Goal: Register for event/course

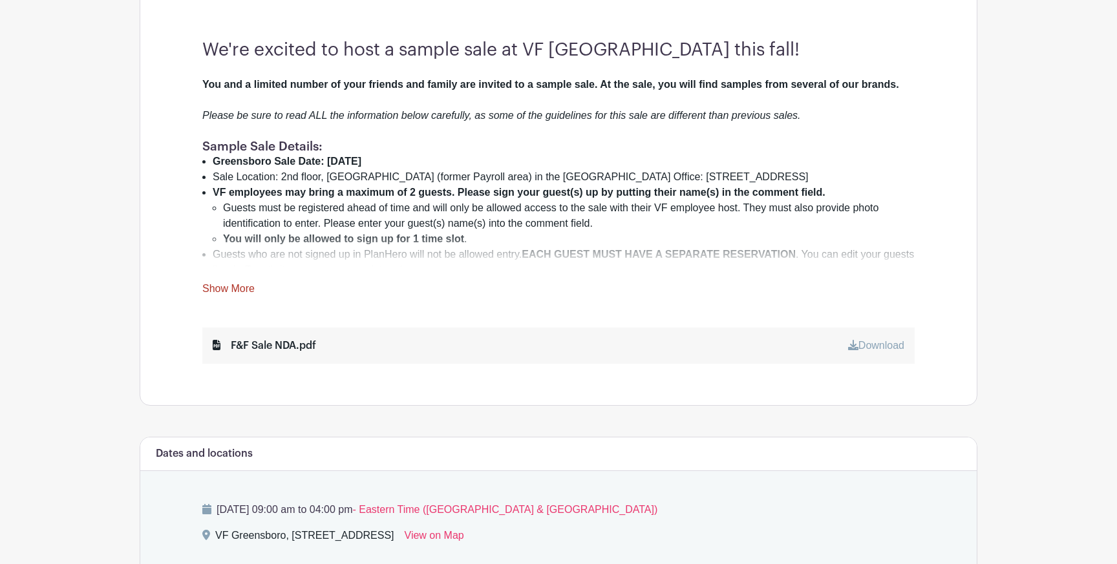
scroll to position [469, 0]
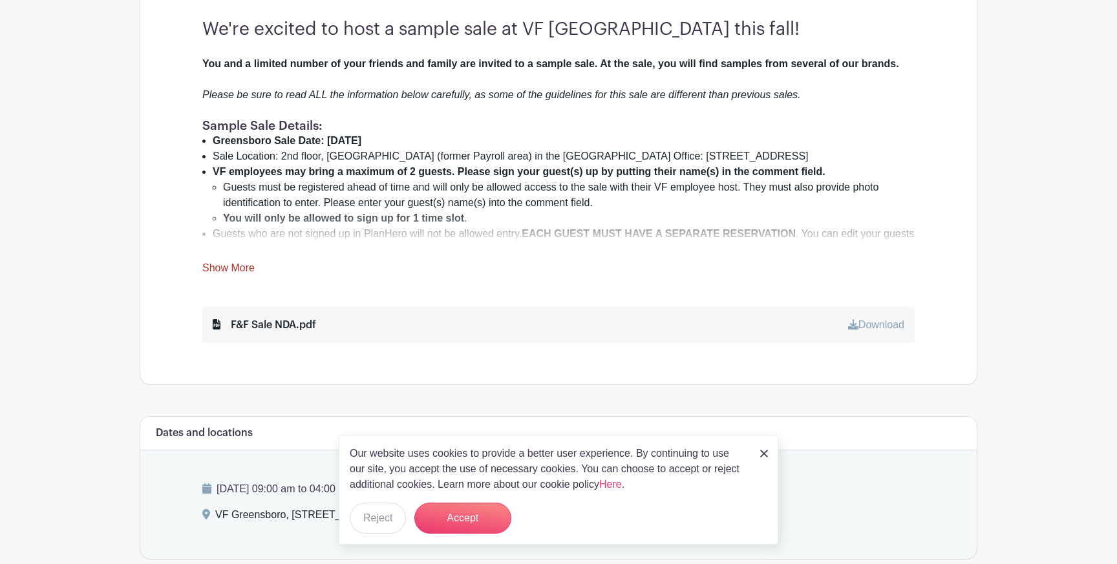
click at [229, 269] on link "Show More" at bounding box center [228, 270] width 52 height 16
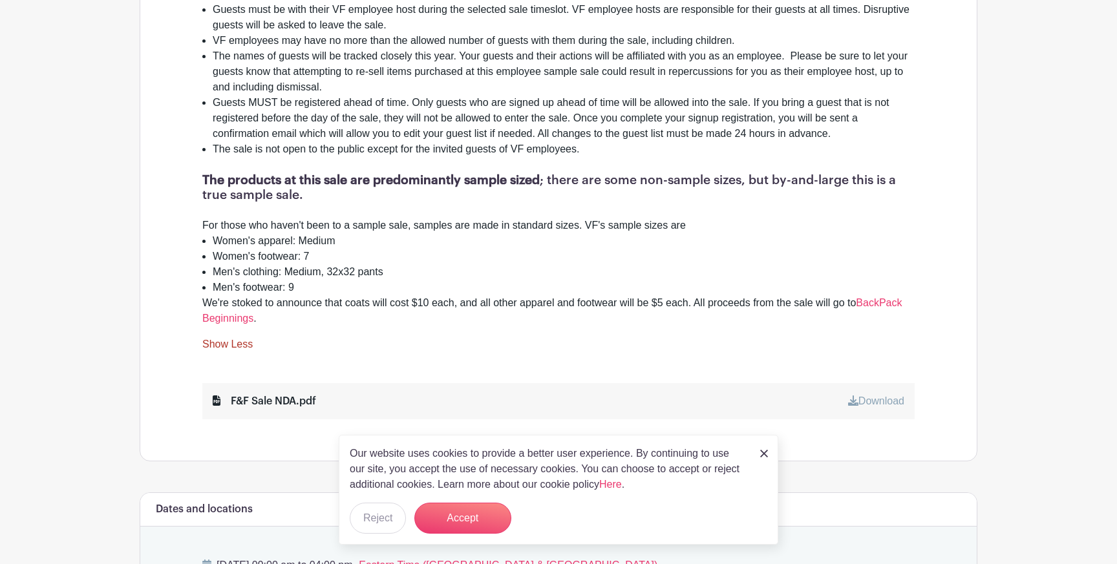
scroll to position [1003, 0]
click at [861, 395] on link "Download" at bounding box center [876, 400] width 56 height 11
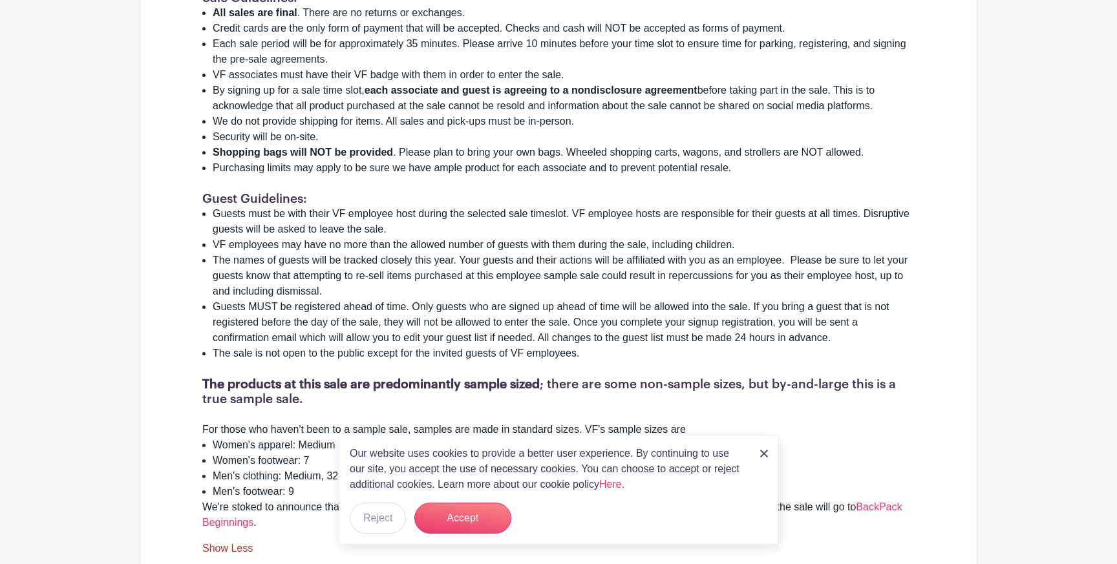
scroll to position [785, 0]
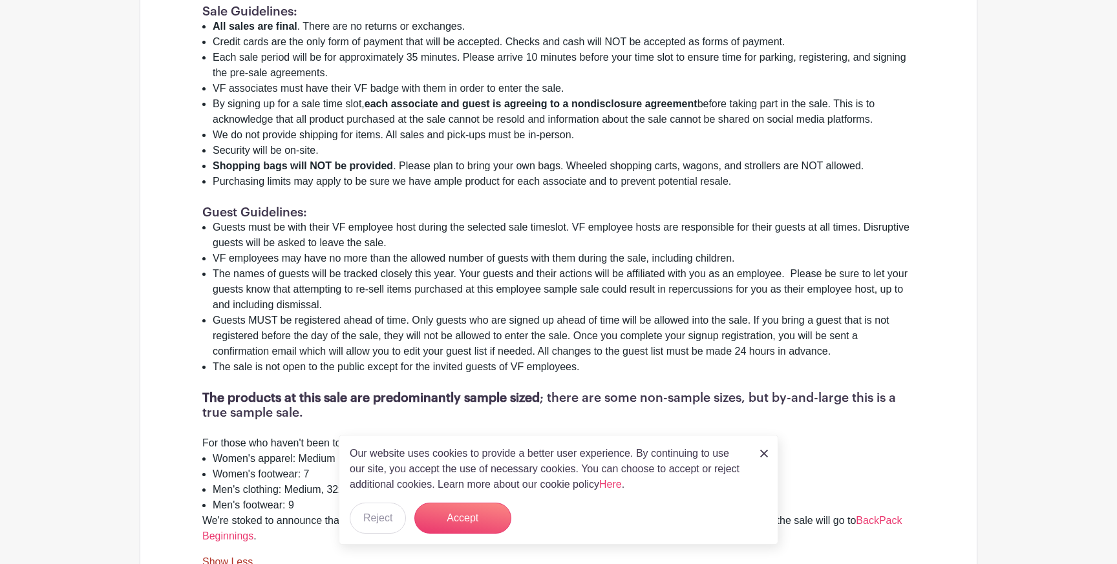
click at [760, 453] on img at bounding box center [764, 454] width 8 height 8
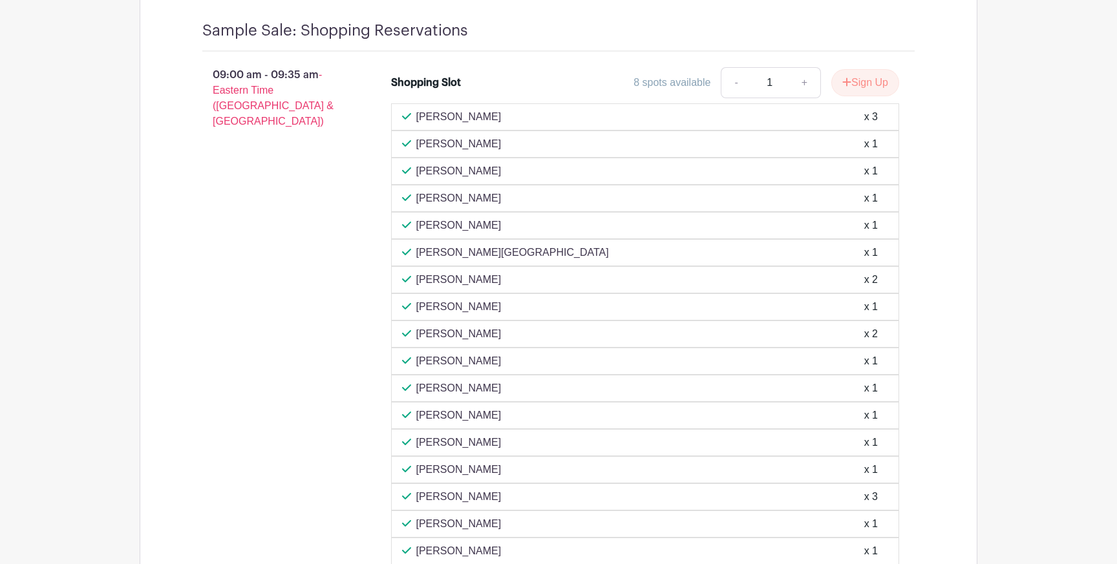
scroll to position [1685, 0]
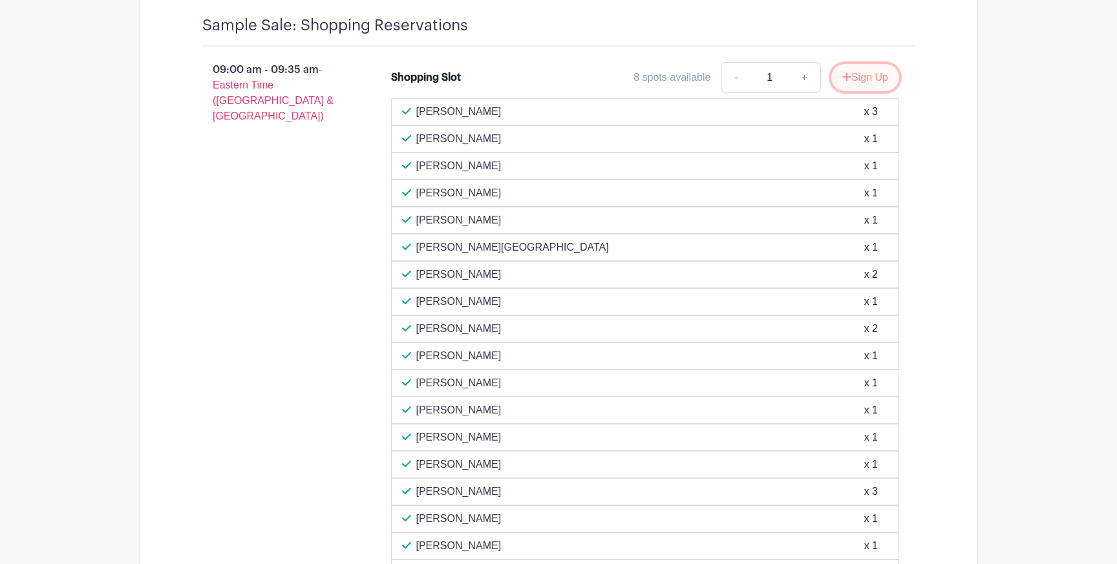
click at [870, 75] on button "Sign Up" at bounding box center [865, 77] width 68 height 27
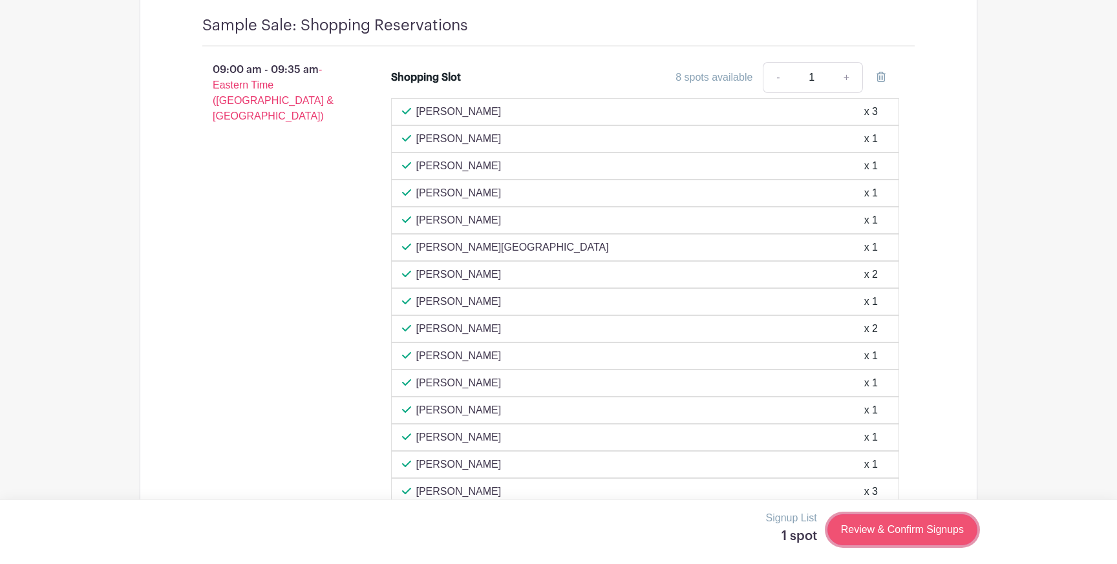
click at [894, 528] on link "Review & Confirm Signups" at bounding box center [902, 530] width 150 height 31
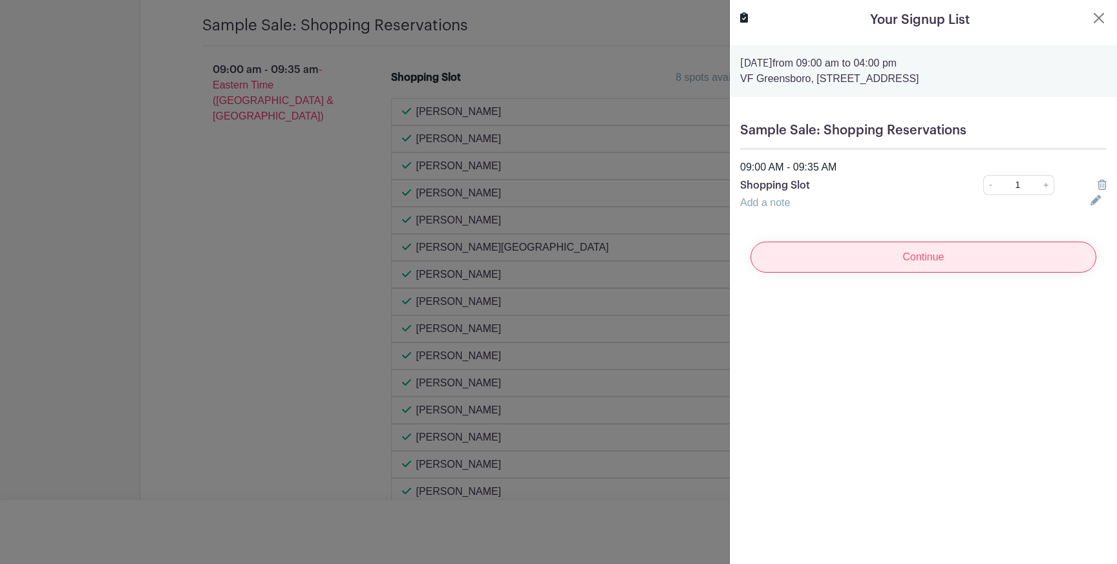
click at [938, 273] on input "Continue" at bounding box center [923, 257] width 346 height 31
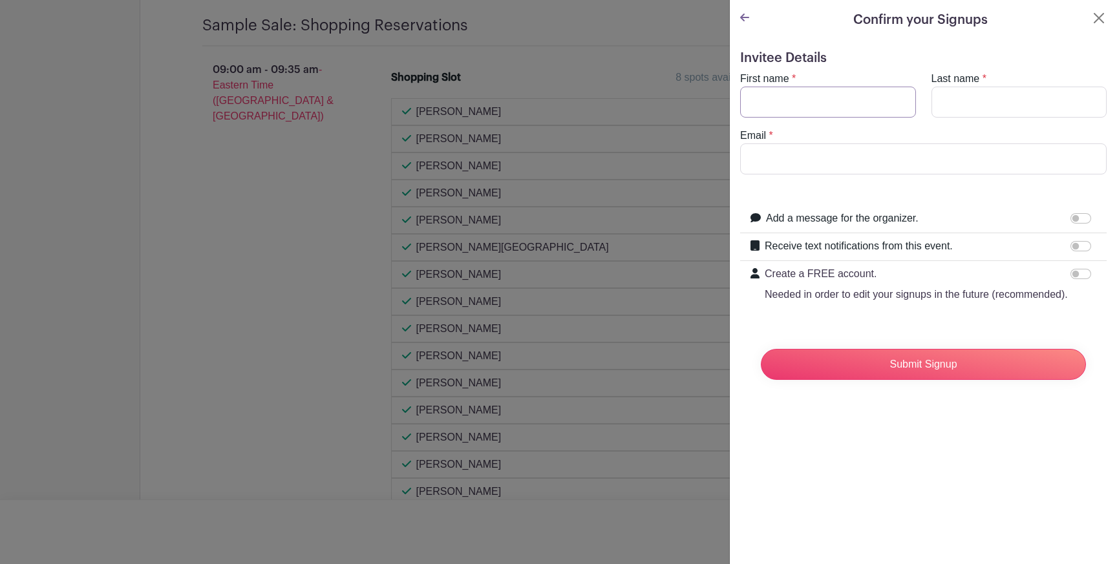
click at [811, 109] on input "First name" at bounding box center [828, 102] width 176 height 31
type input "[PERSON_NAME]"
type input "Kuppelweiser"
click at [818, 164] on input "Email" at bounding box center [923, 159] width 367 height 31
type input "[PERSON_NAME][EMAIL_ADDRESS][DOMAIN_NAME]"
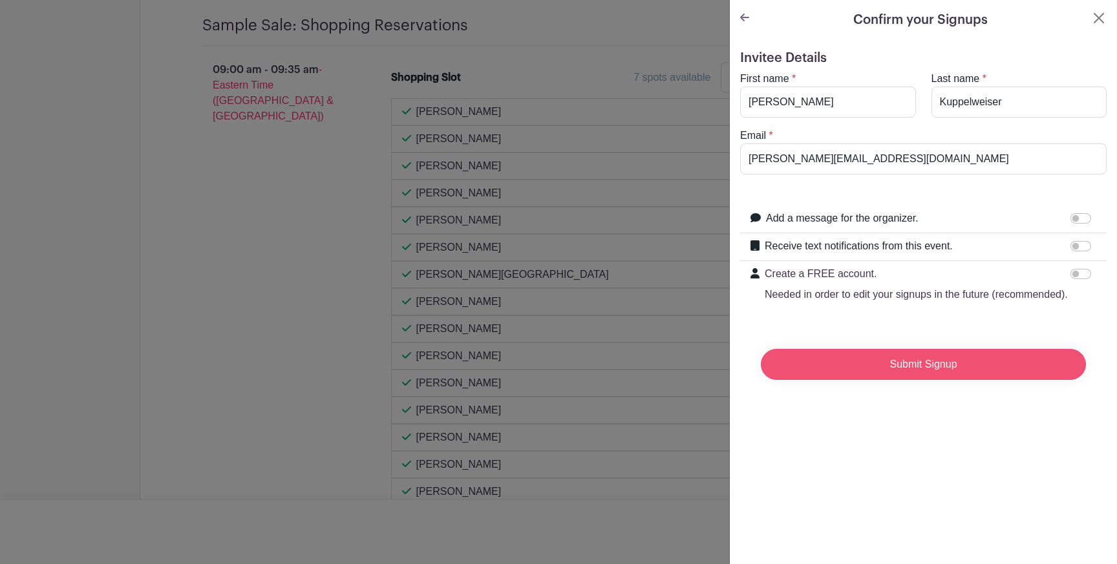
click at [907, 363] on input "Submit Signup" at bounding box center [923, 364] width 325 height 31
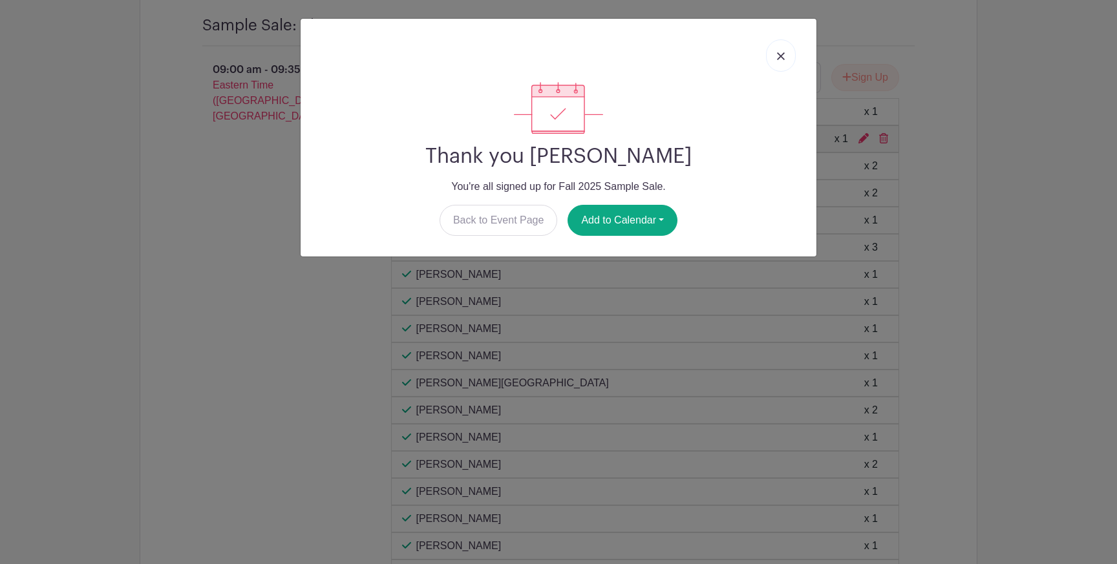
click at [787, 54] on link at bounding box center [781, 55] width 30 height 32
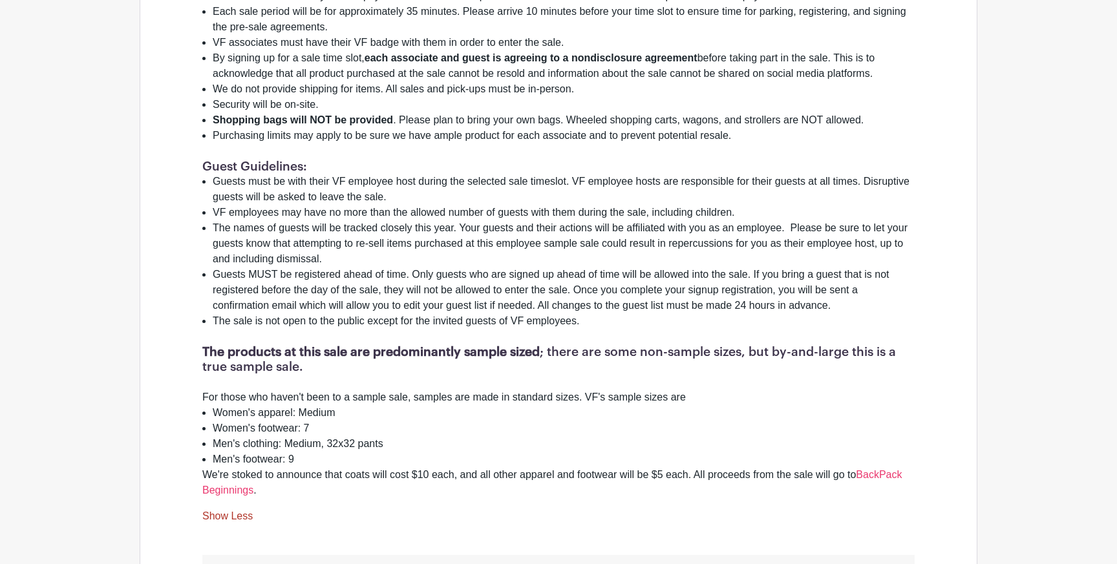
scroll to position [893, 0]
